Goal: Transaction & Acquisition: Purchase product/service

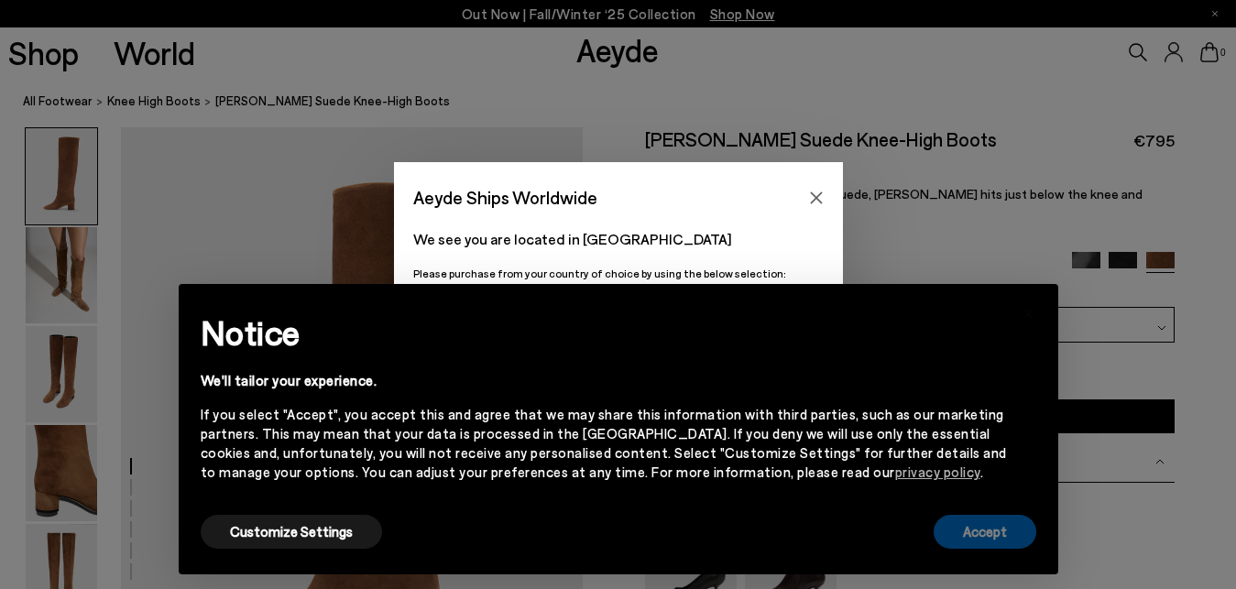
click at [981, 524] on button "Accept" at bounding box center [984, 532] width 103 height 34
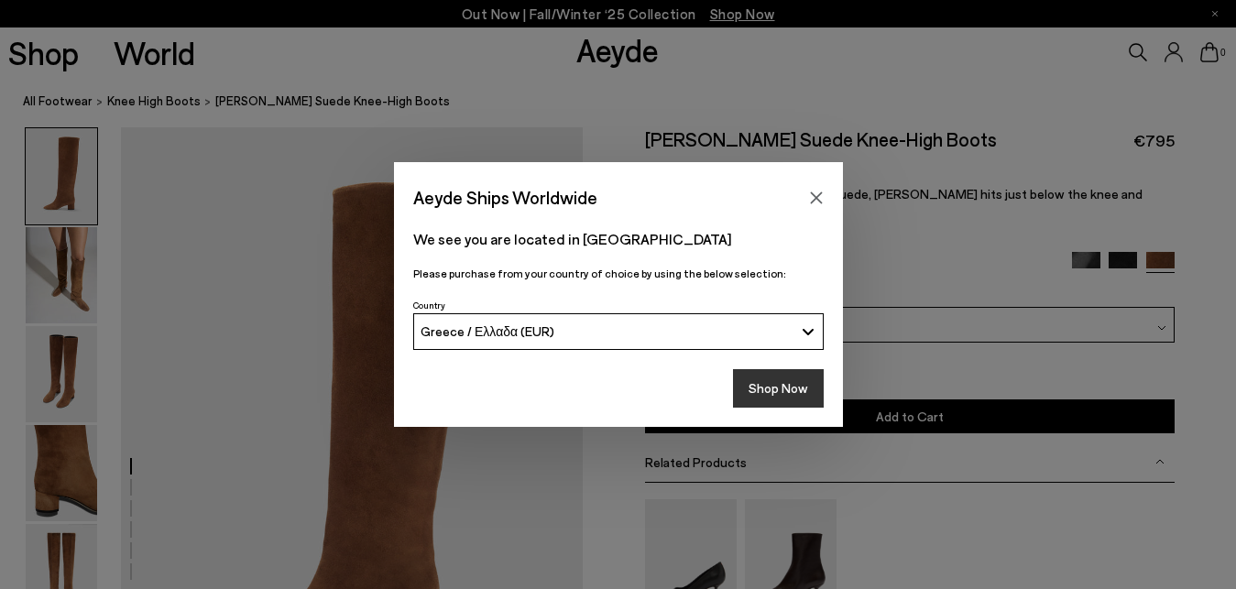
click at [778, 376] on button "Shop Now" at bounding box center [778, 388] width 91 height 38
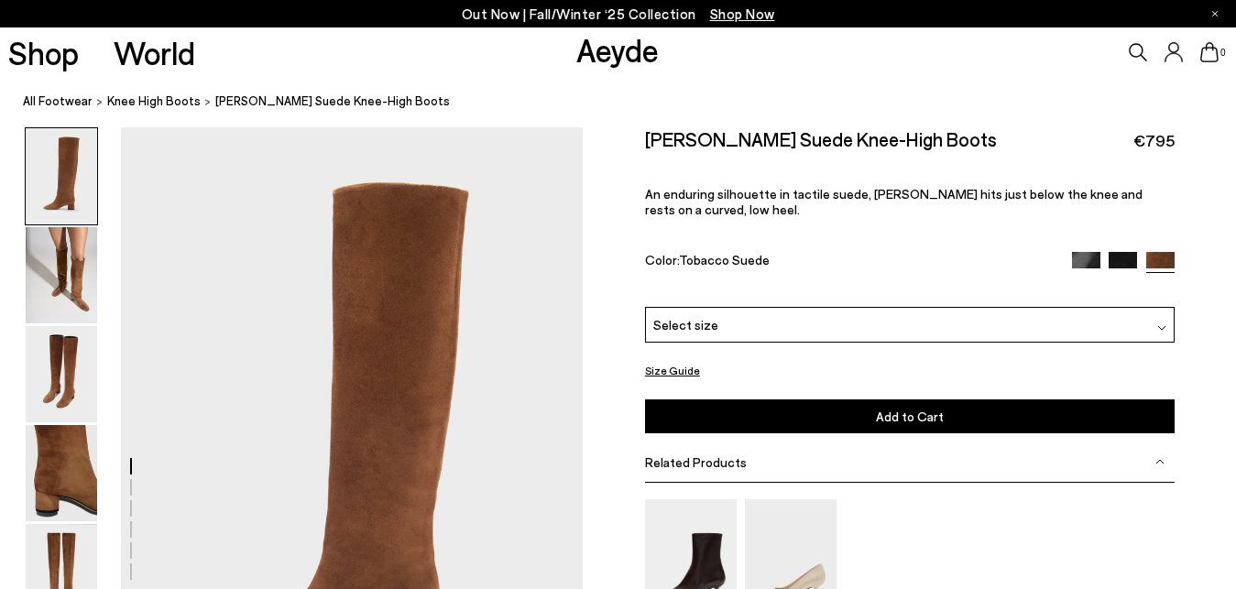
click at [1129, 254] on img at bounding box center [1122, 266] width 28 height 28
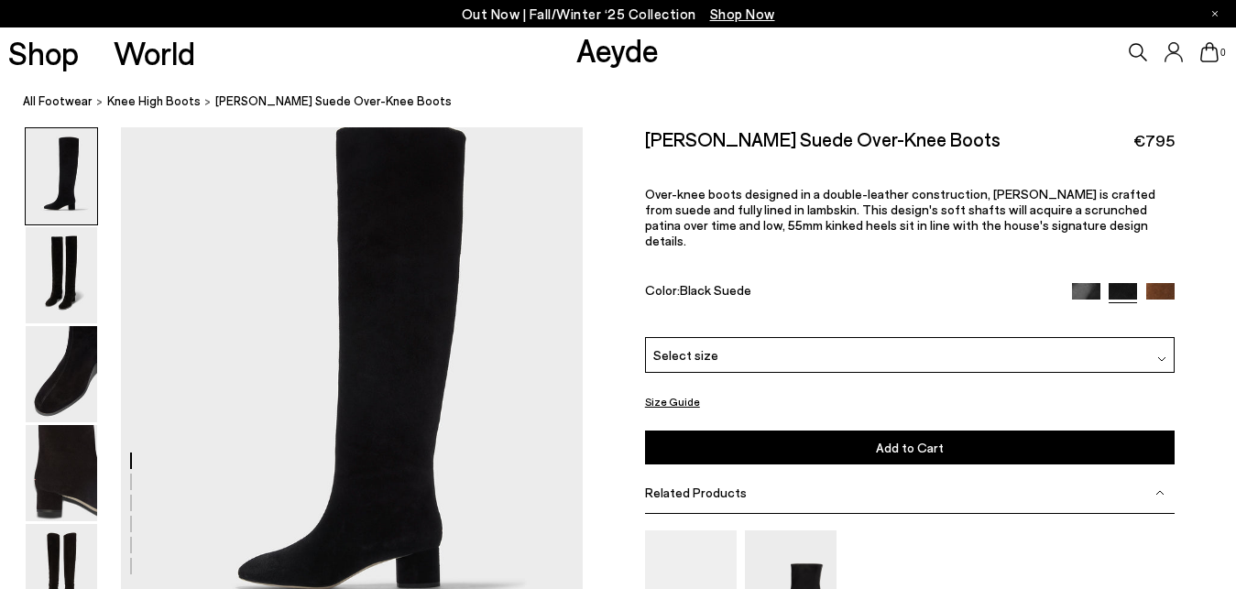
click at [1077, 283] on img at bounding box center [1086, 297] width 28 height 28
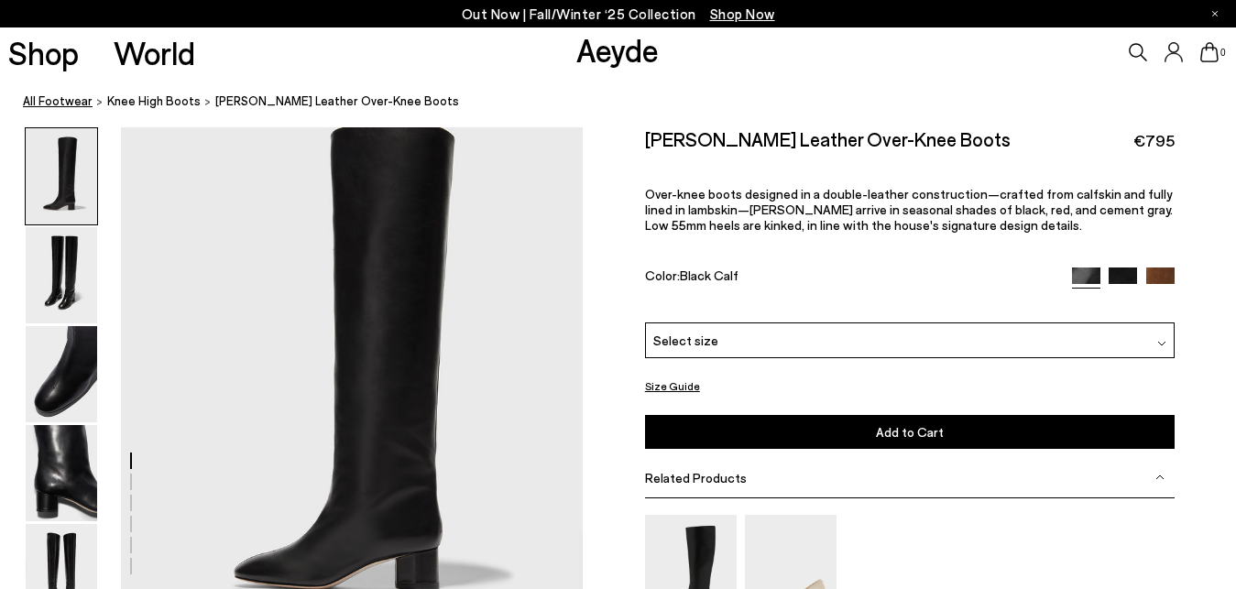
click at [48, 99] on link "All Footwear" at bounding box center [58, 101] width 70 height 19
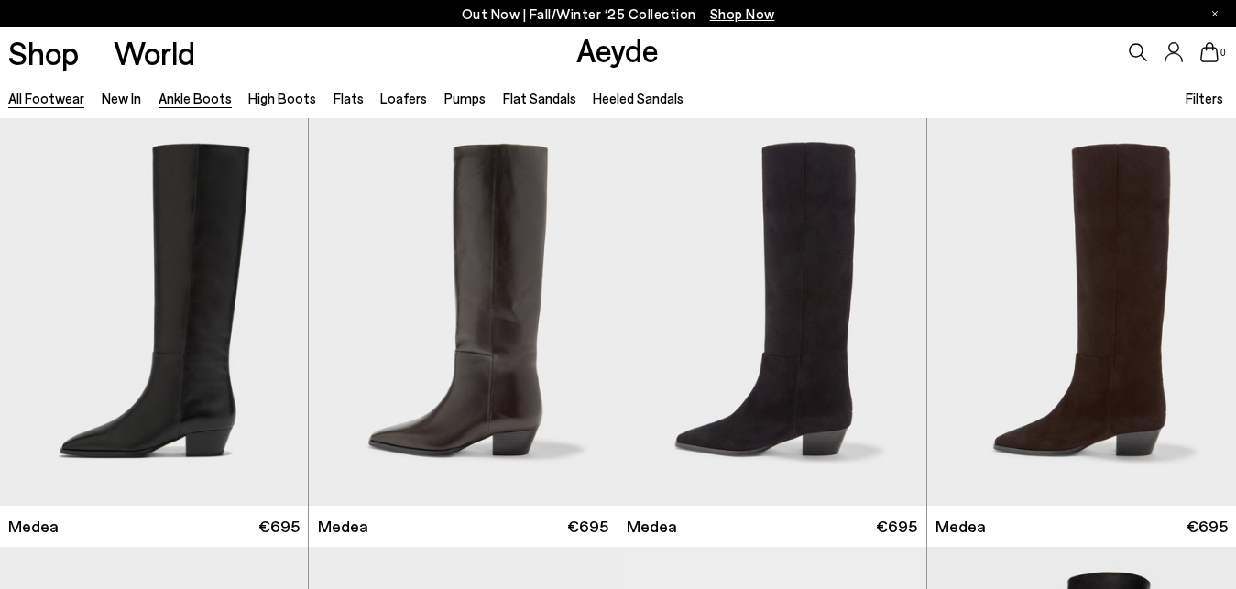
click at [194, 96] on link "Ankle Boots" at bounding box center [194, 98] width 73 height 16
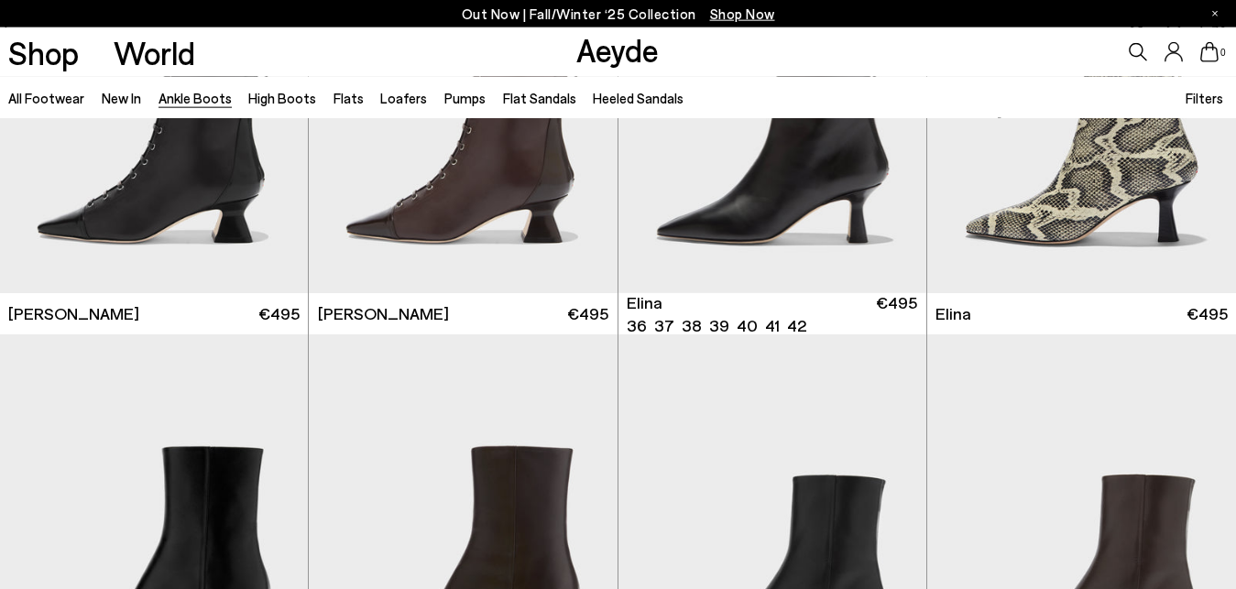
scroll to position [467, 0]
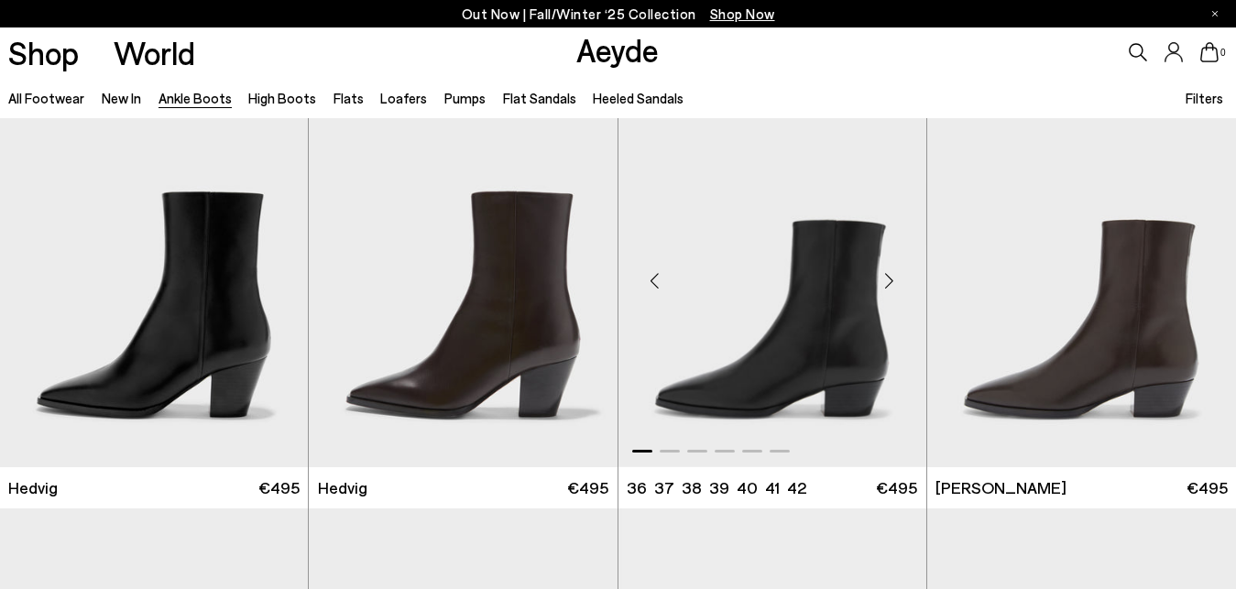
click at [884, 275] on div "Next slide" at bounding box center [889, 281] width 55 height 55
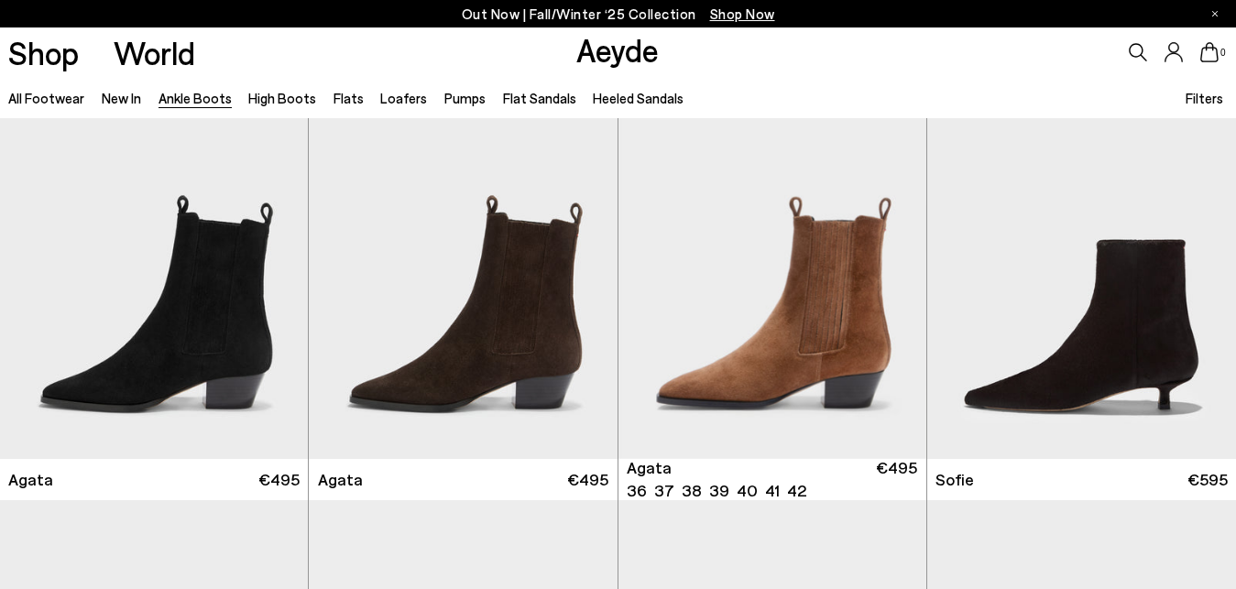
scroll to position [934, 0]
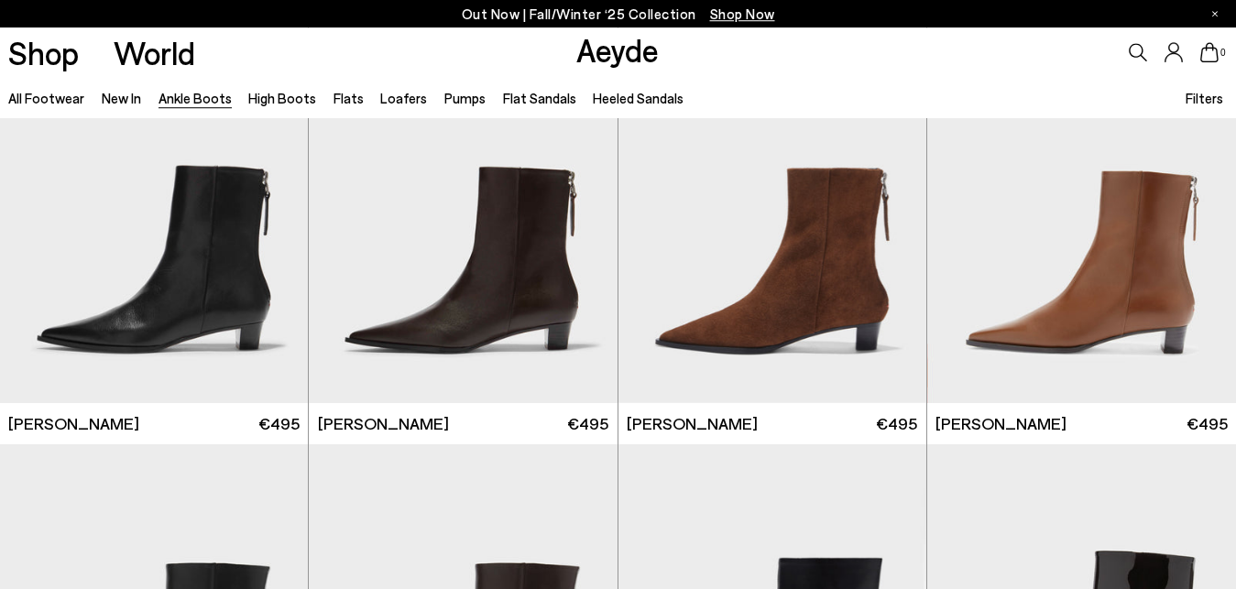
scroll to position [3083, 0]
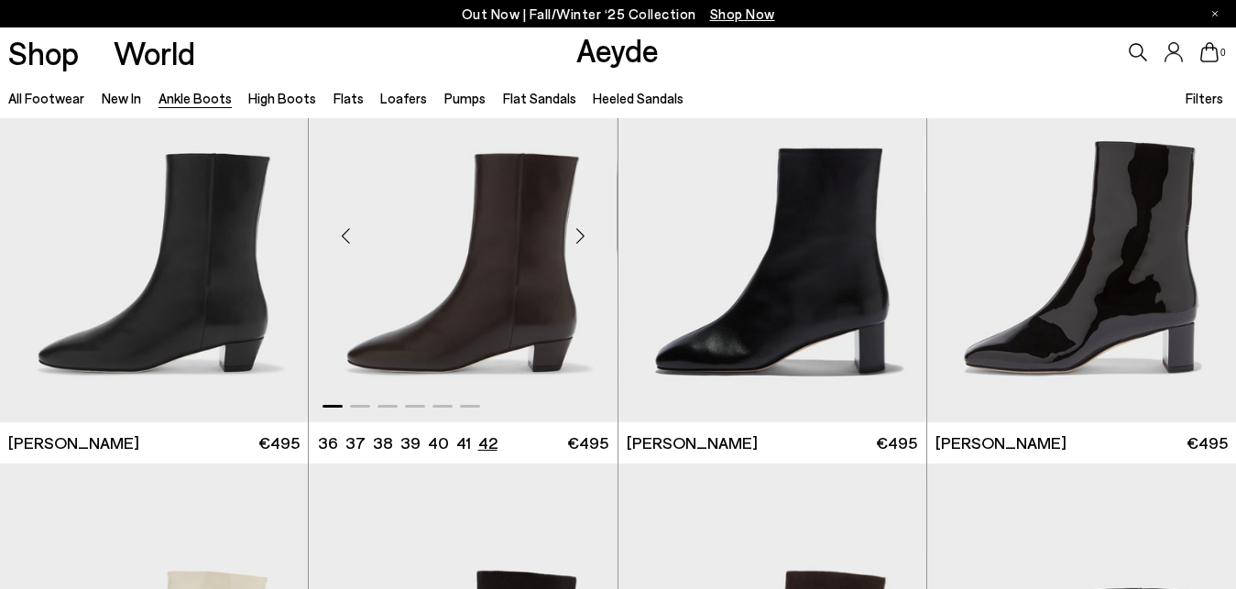
click at [482, 442] on li "42" at bounding box center [487, 442] width 19 height 23
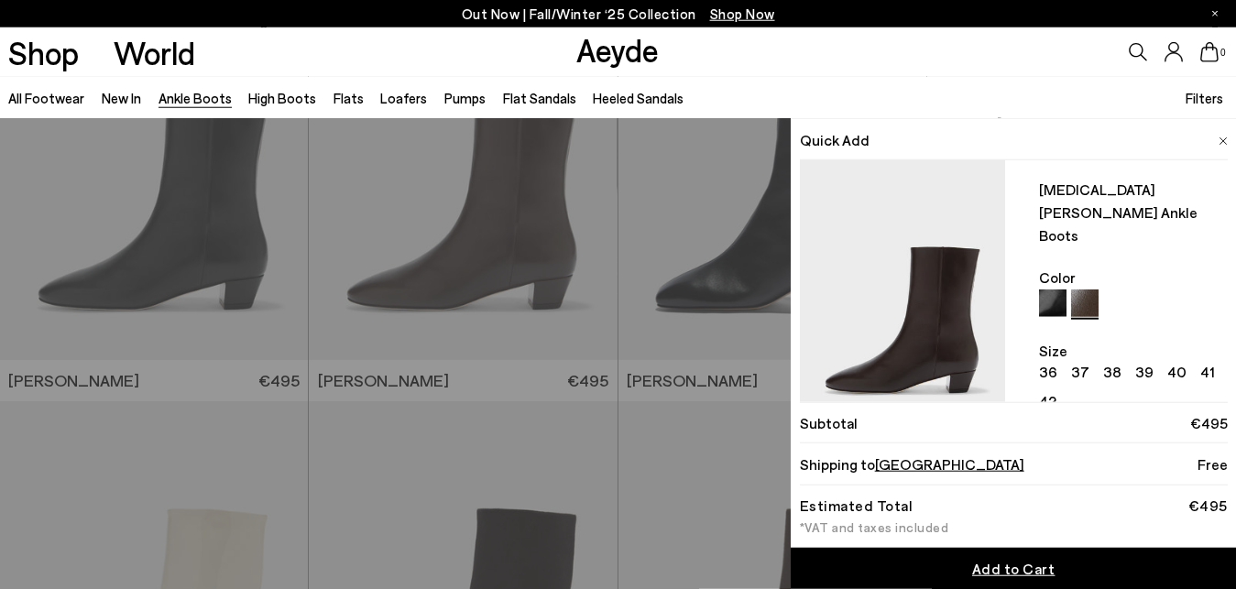
scroll to position [3177, 0]
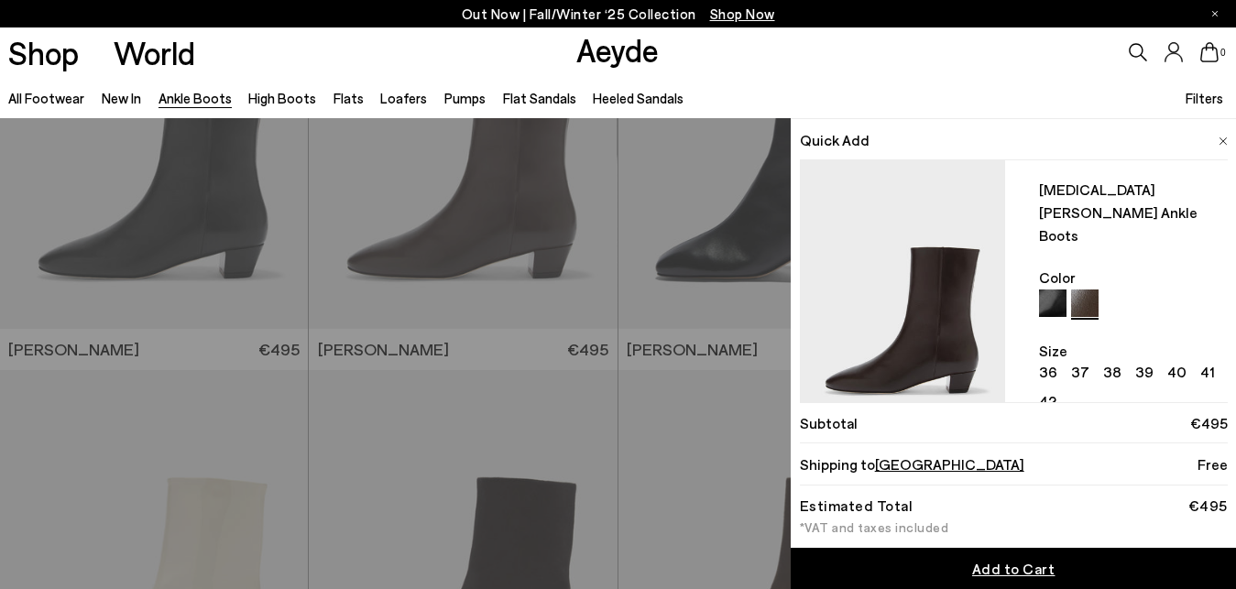
click at [982, 563] on span "Add to Cart" at bounding box center [1013, 568] width 83 height 17
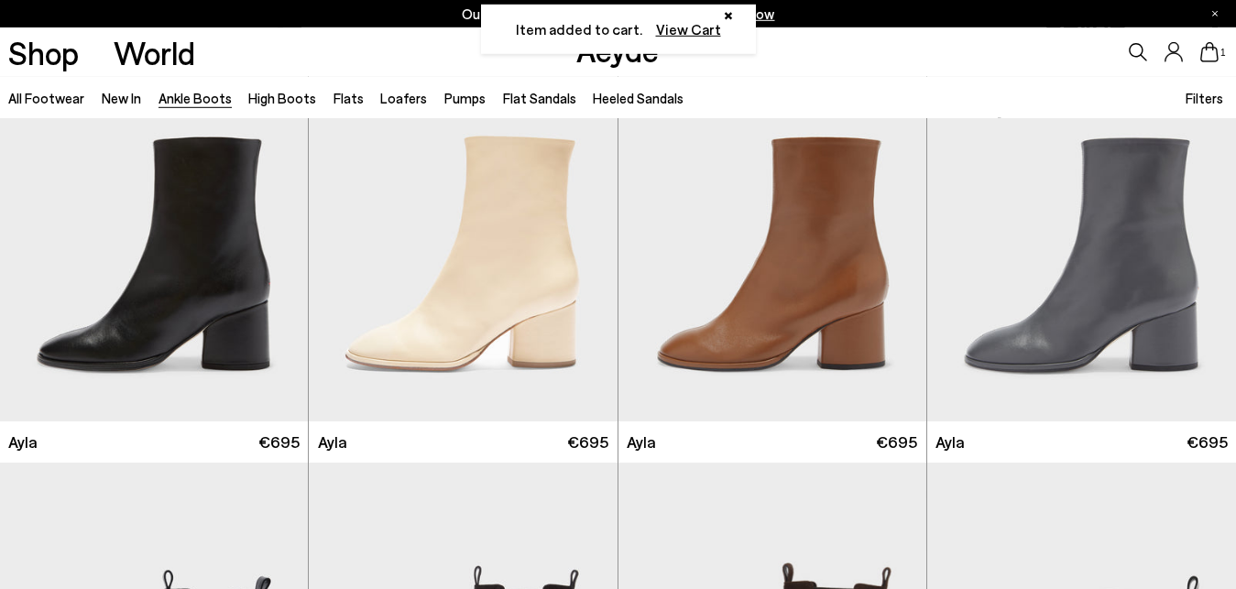
scroll to position [4672, 0]
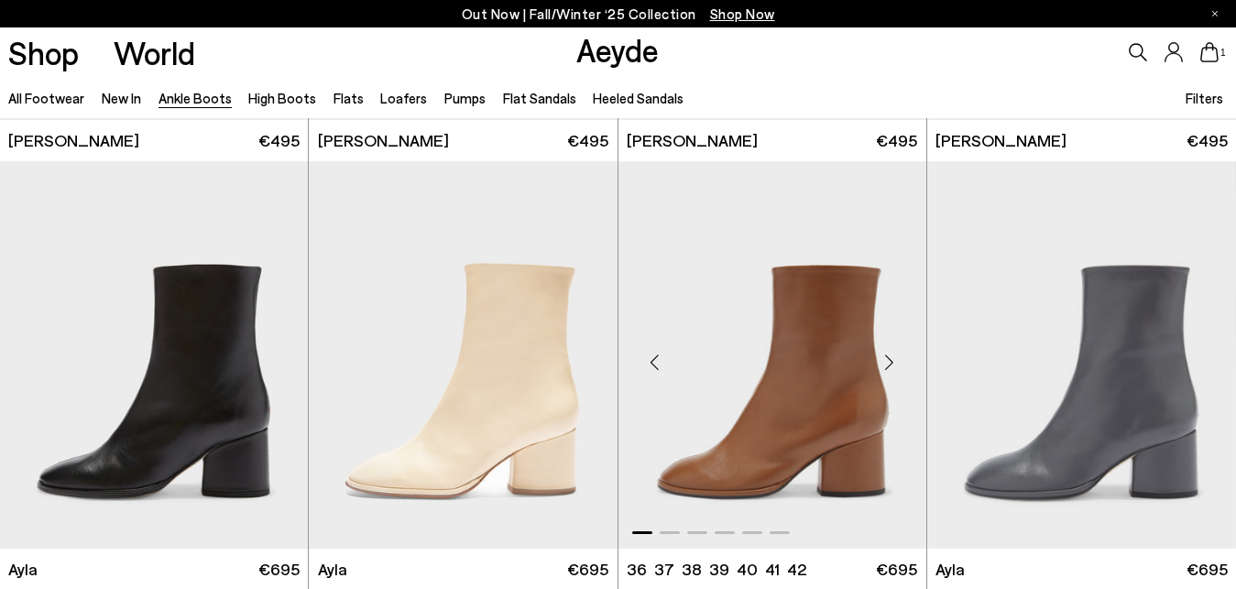
click at [889, 355] on div "Next slide" at bounding box center [889, 361] width 55 height 55
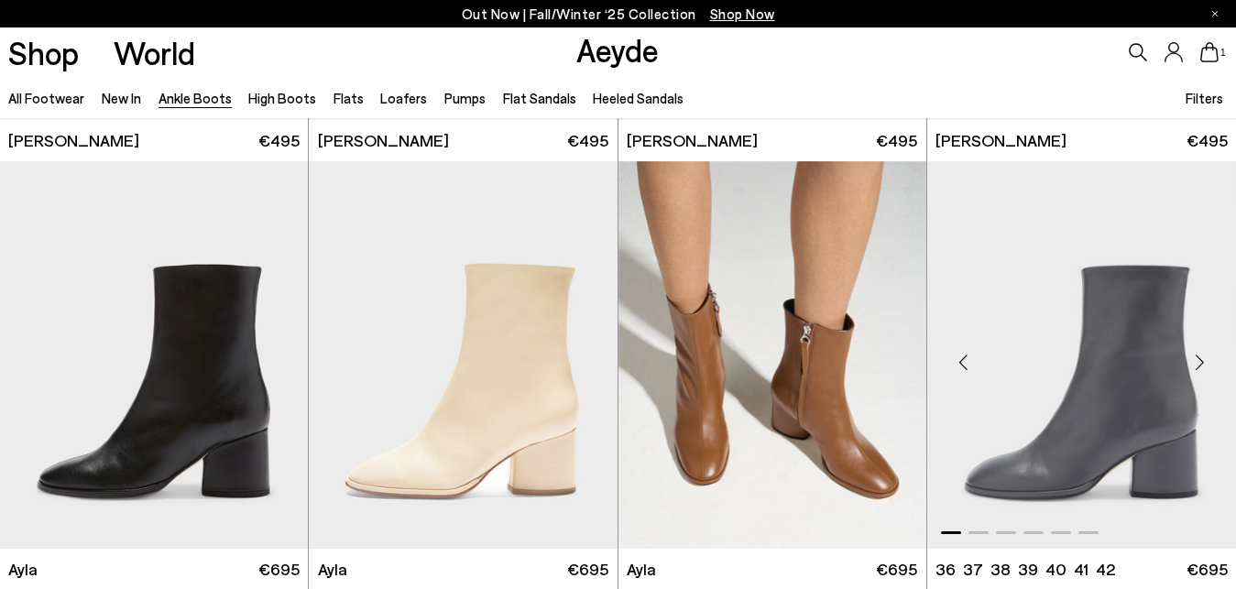
click at [1193, 361] on div "Next slide" at bounding box center [1199, 361] width 55 height 55
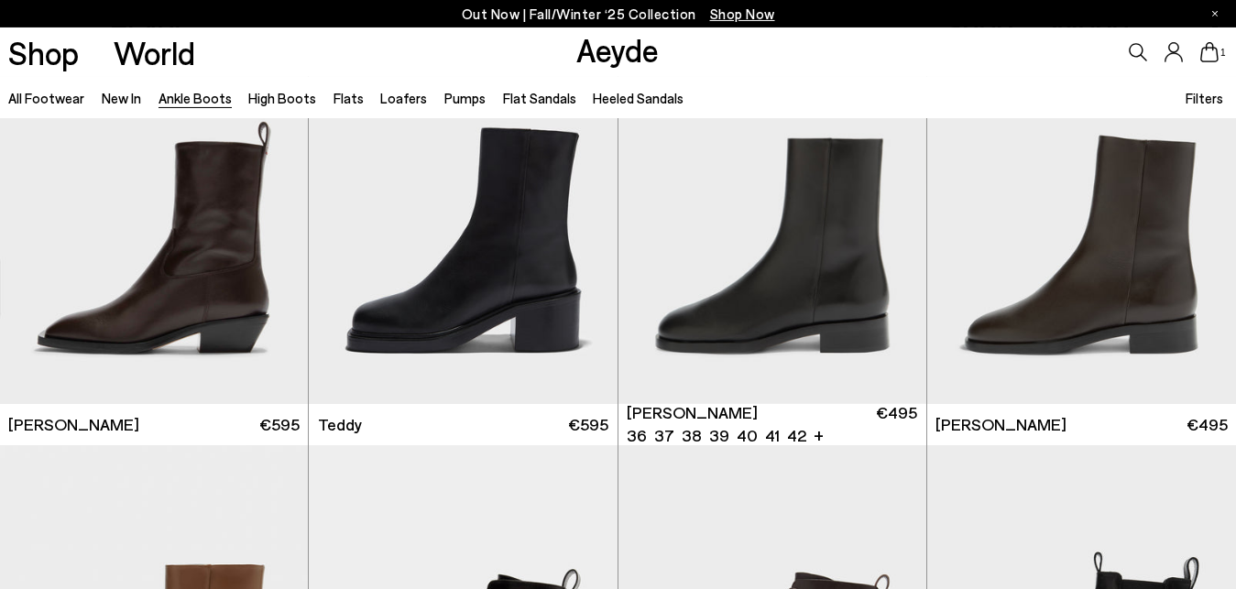
scroll to position [5700, 0]
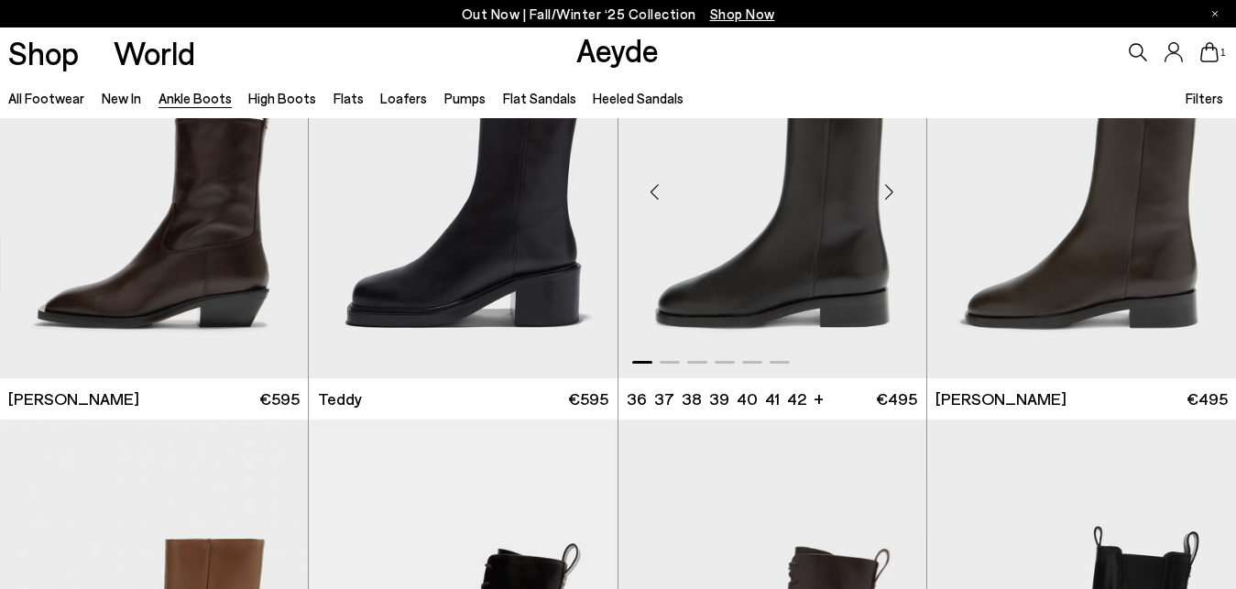
click at [888, 197] on div "Next slide" at bounding box center [889, 191] width 55 height 55
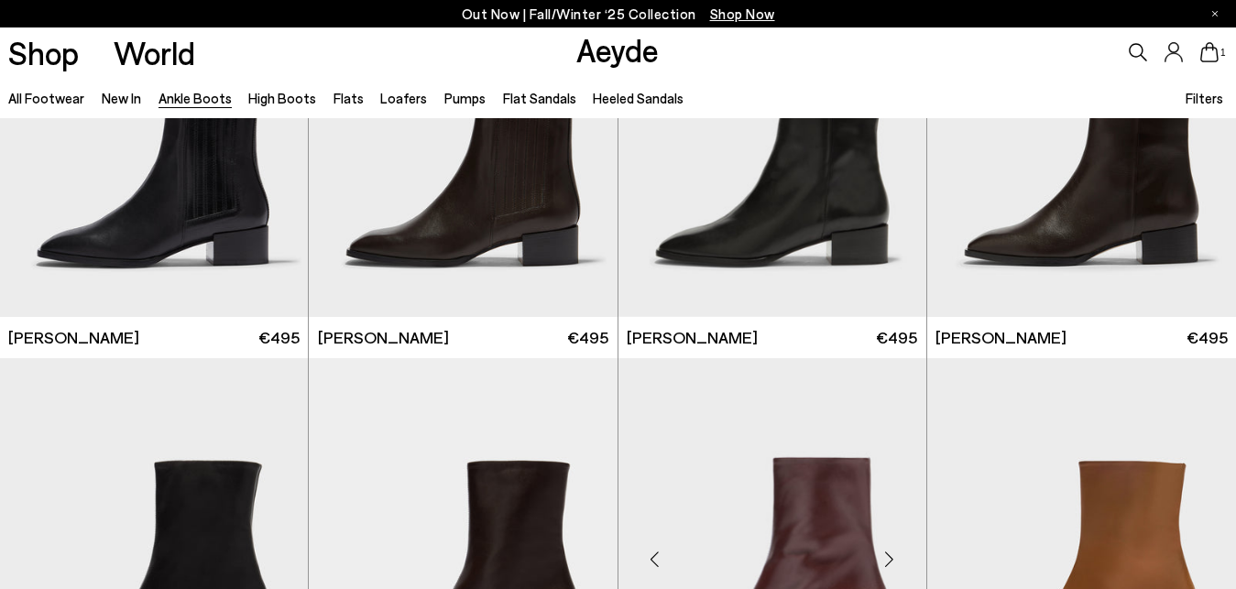
scroll to position [7381, 0]
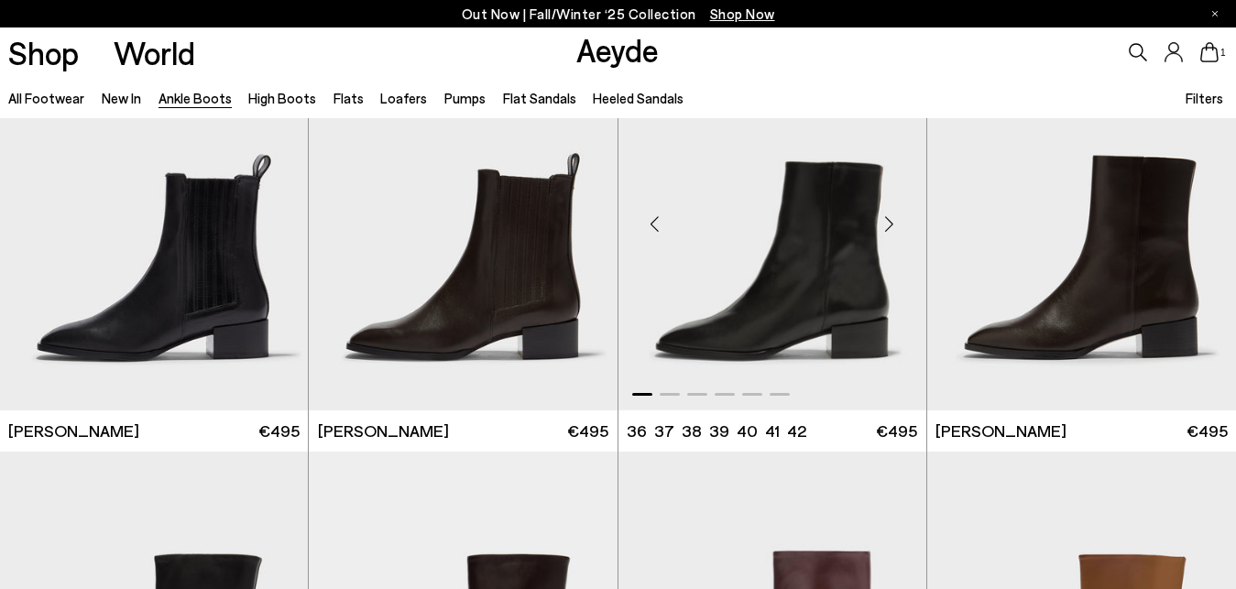
click at [884, 223] on div "Next slide" at bounding box center [889, 224] width 55 height 55
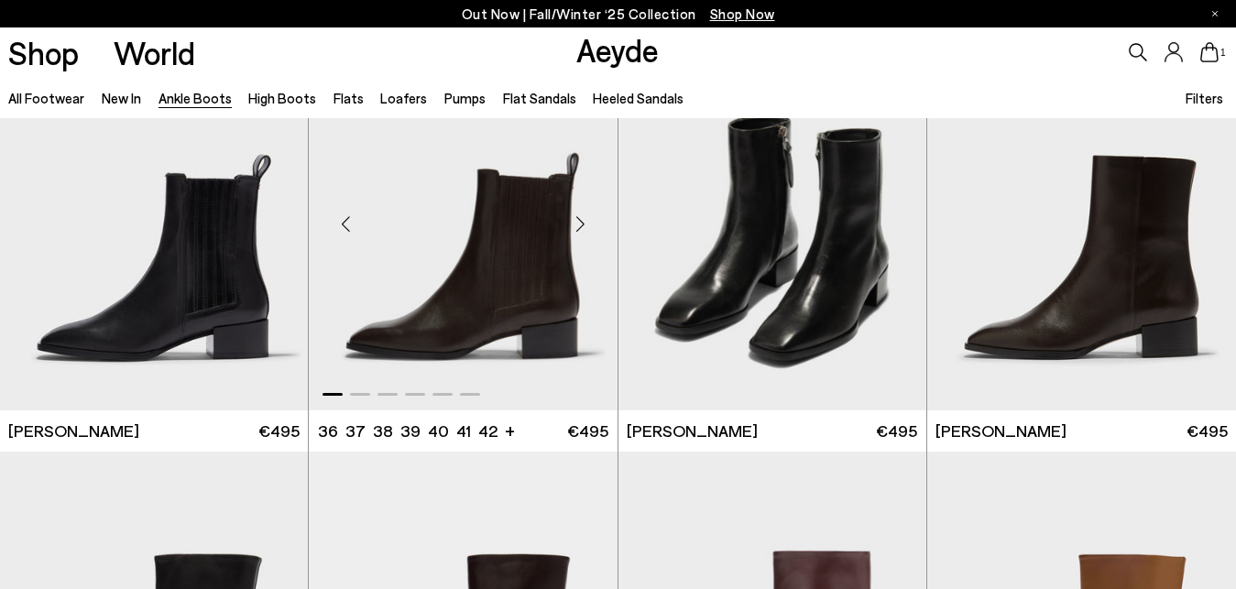
click at [584, 224] on div "Next slide" at bounding box center [580, 224] width 55 height 55
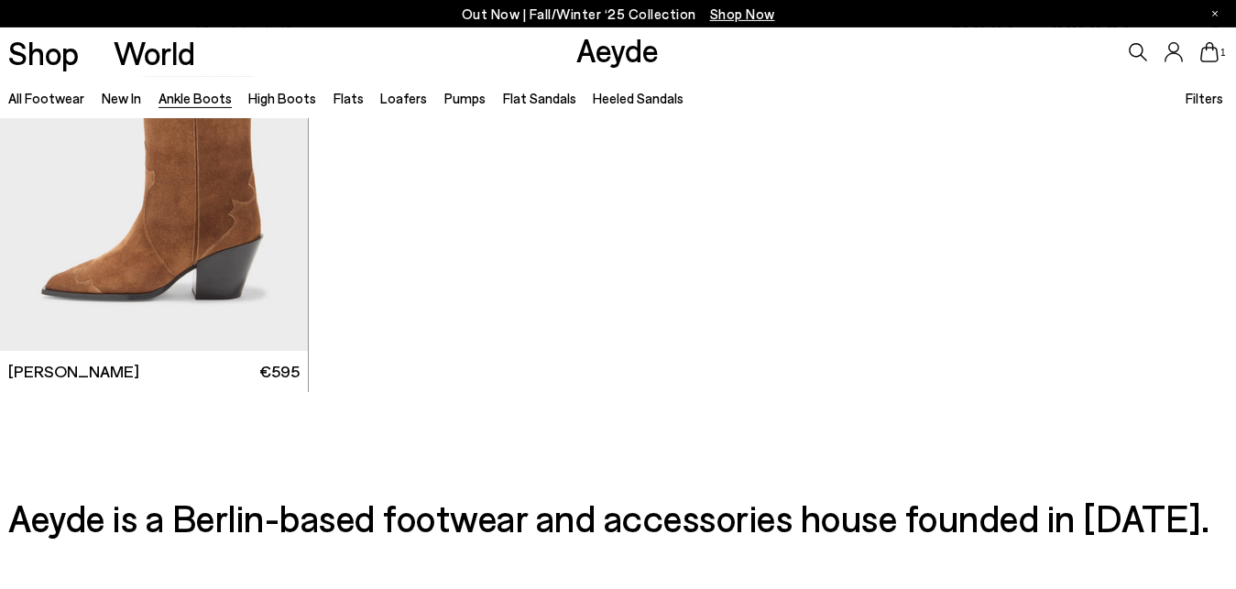
scroll to position [9157, 0]
